Goal: Task Accomplishment & Management: Use online tool/utility

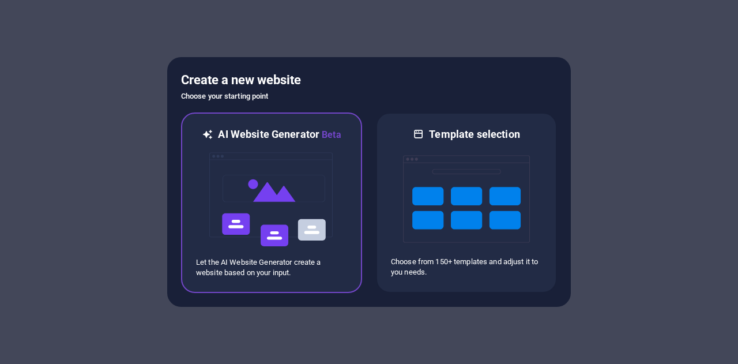
click at [255, 207] on img at bounding box center [271, 199] width 127 height 115
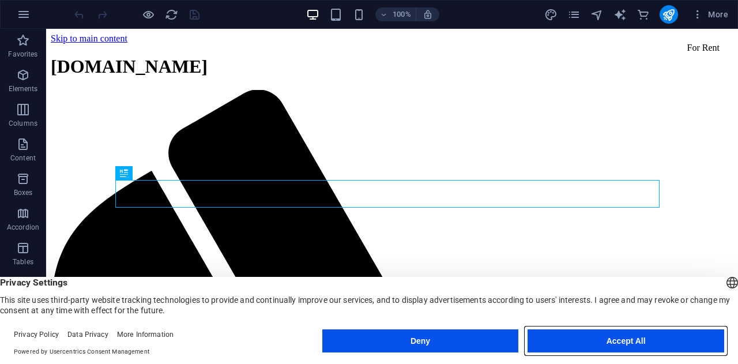
click at [672, 335] on button "Accept All" at bounding box center [625, 340] width 197 height 23
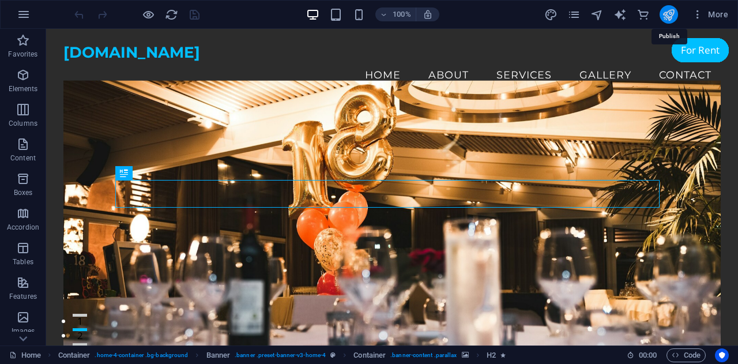
click at [673, 14] on icon "publish" at bounding box center [668, 14] width 13 height 13
